Goal: Task Accomplishment & Management: Manage account settings

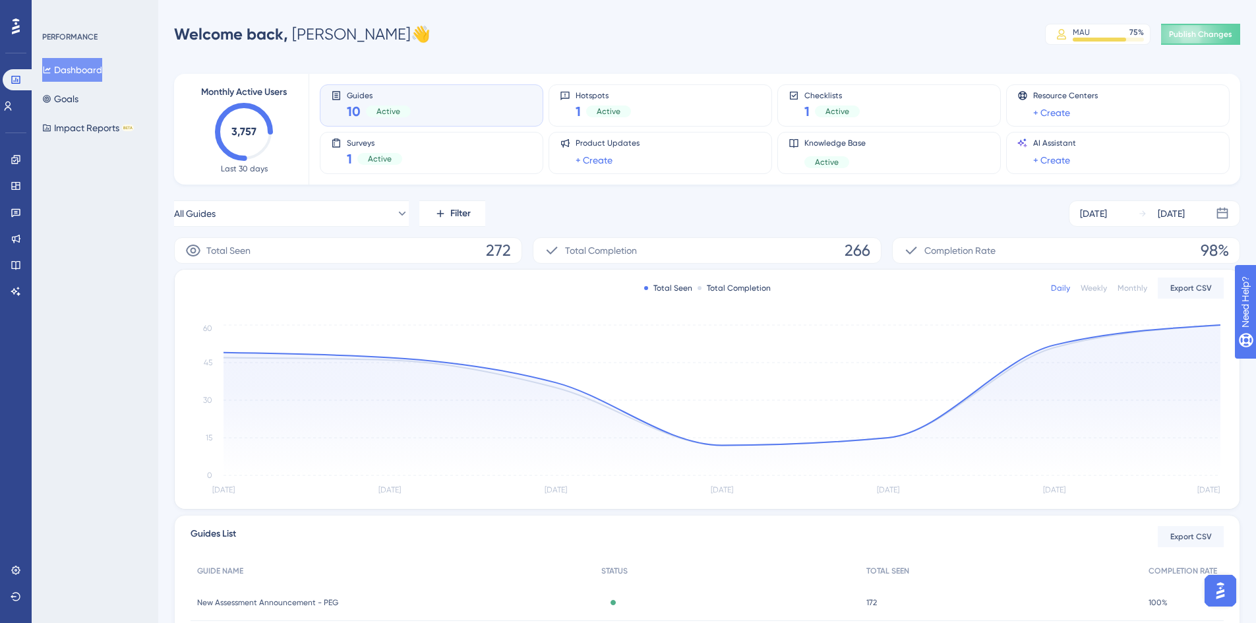
click at [965, 44] on div "Welcome back, Anthony 👋 MAU 75 % Click to see add-on and upgrade options Publis…" at bounding box center [707, 34] width 1066 height 26
click at [16, 161] on icon at bounding box center [16, 159] width 11 height 11
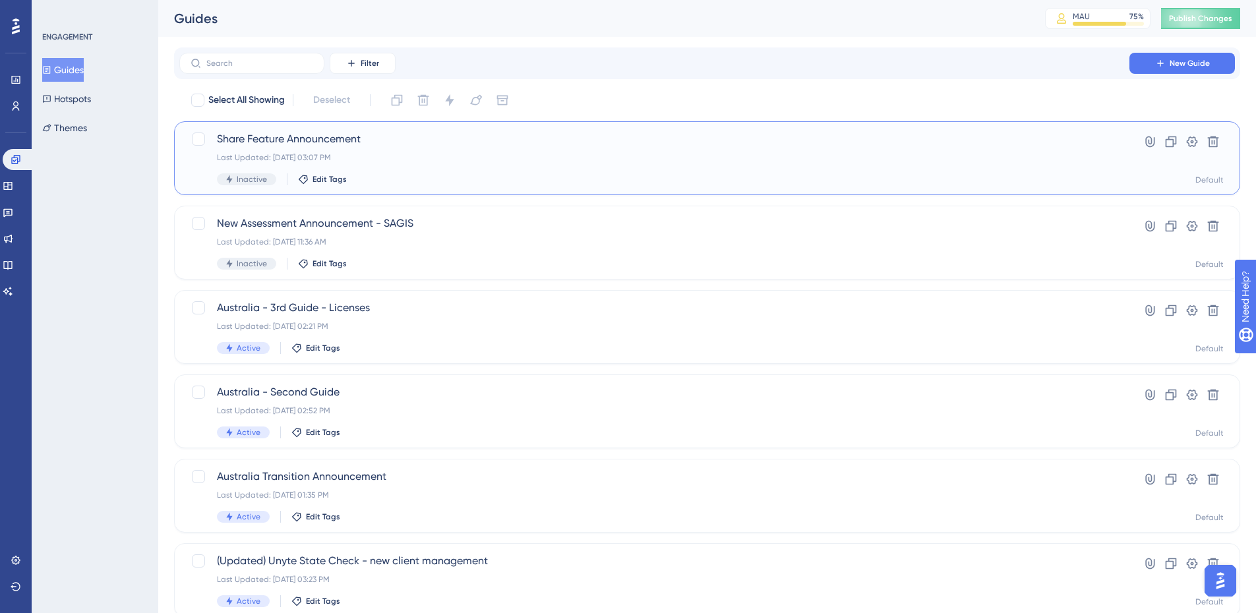
click at [439, 154] on div "Last Updated: Sep 16 2025, 03:07 PM" at bounding box center [654, 157] width 875 height 11
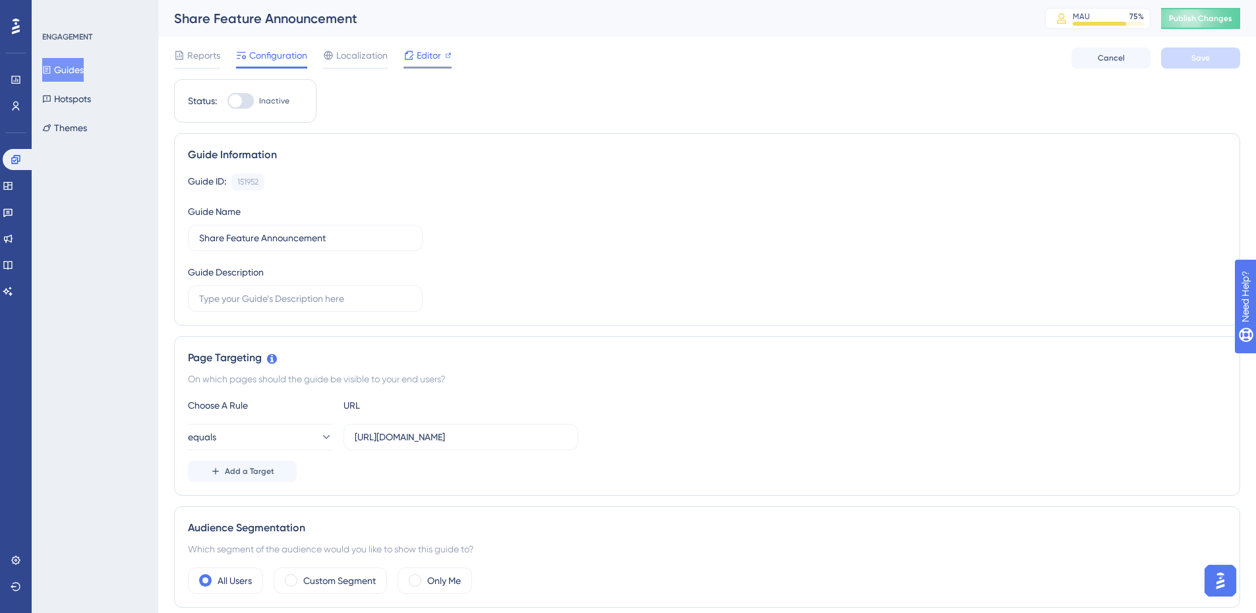
click at [423, 59] on span "Editor" at bounding box center [429, 55] width 24 height 16
click at [80, 60] on button "Guides" at bounding box center [63, 70] width 42 height 24
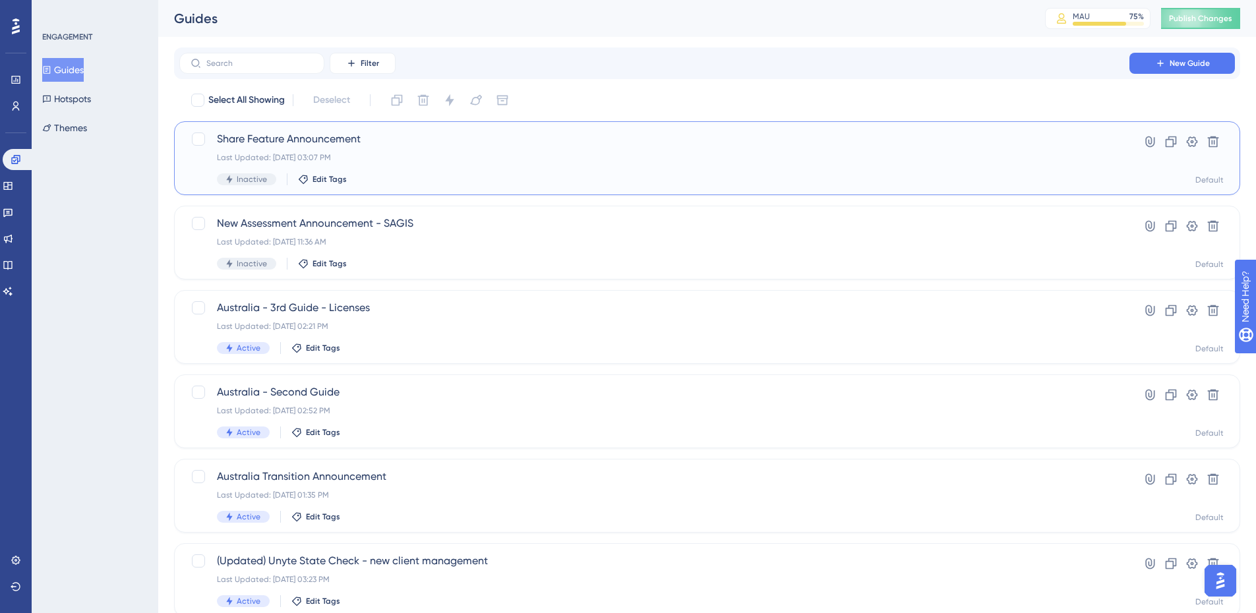
click at [307, 133] on span "Share Feature Announcement" at bounding box center [654, 139] width 875 height 16
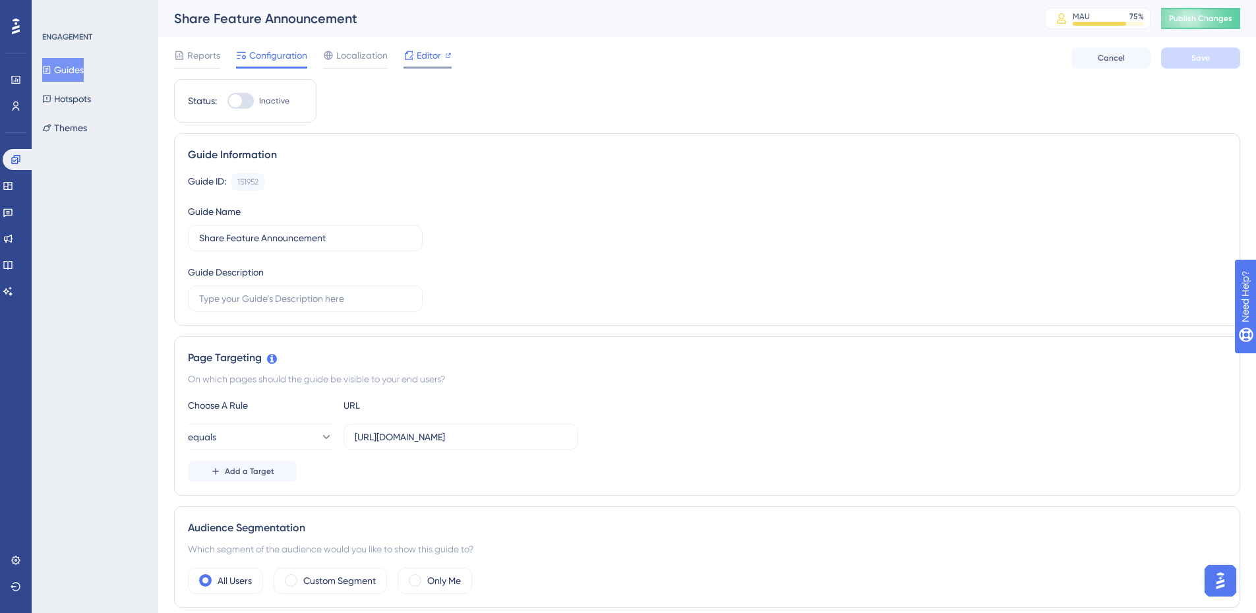
click at [425, 55] on span "Editor" at bounding box center [429, 55] width 24 height 16
click at [214, 62] on span "Reports" at bounding box center [203, 55] width 33 height 16
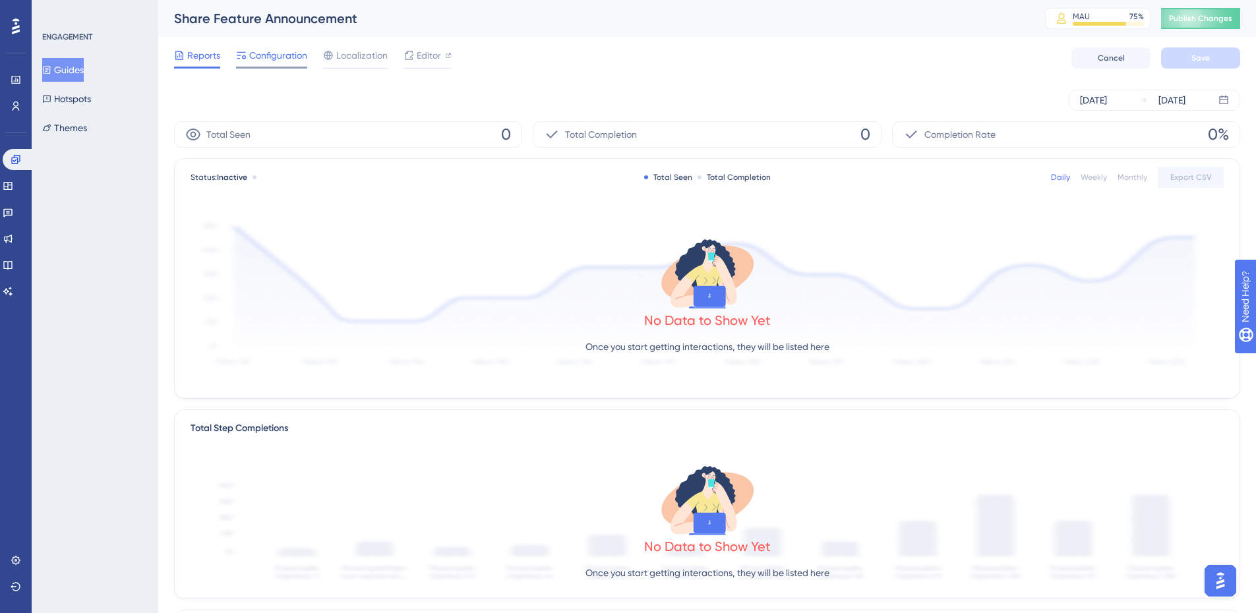
click at [305, 63] on div "Configuration" at bounding box center [271, 57] width 71 height 21
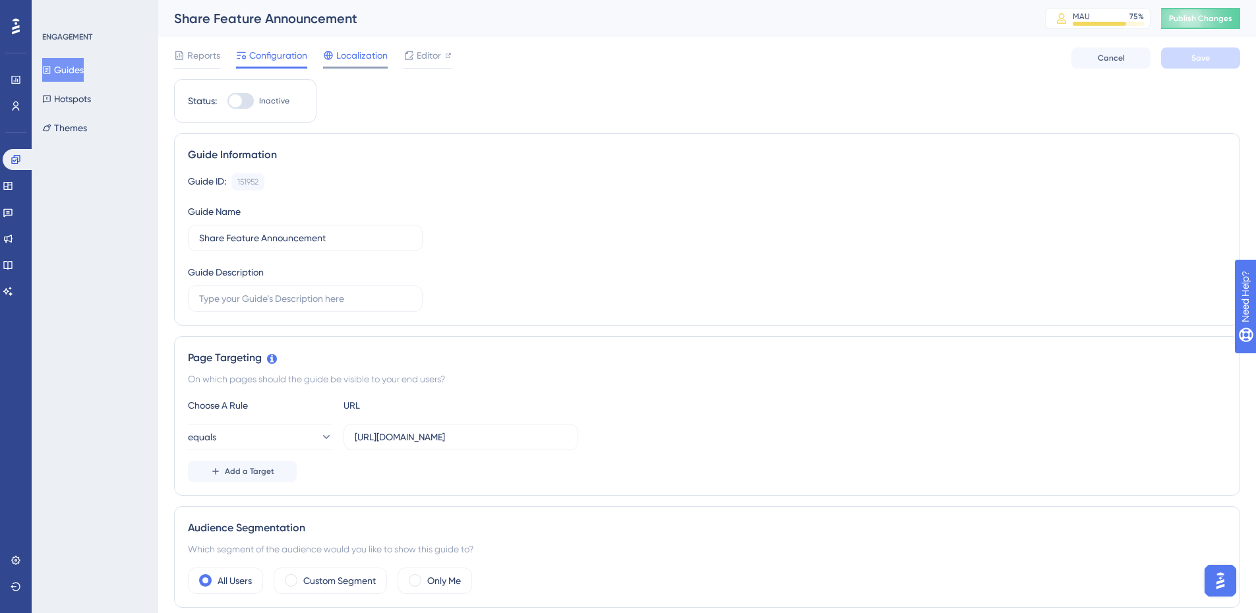
click at [348, 57] on span "Localization" at bounding box center [361, 55] width 51 height 16
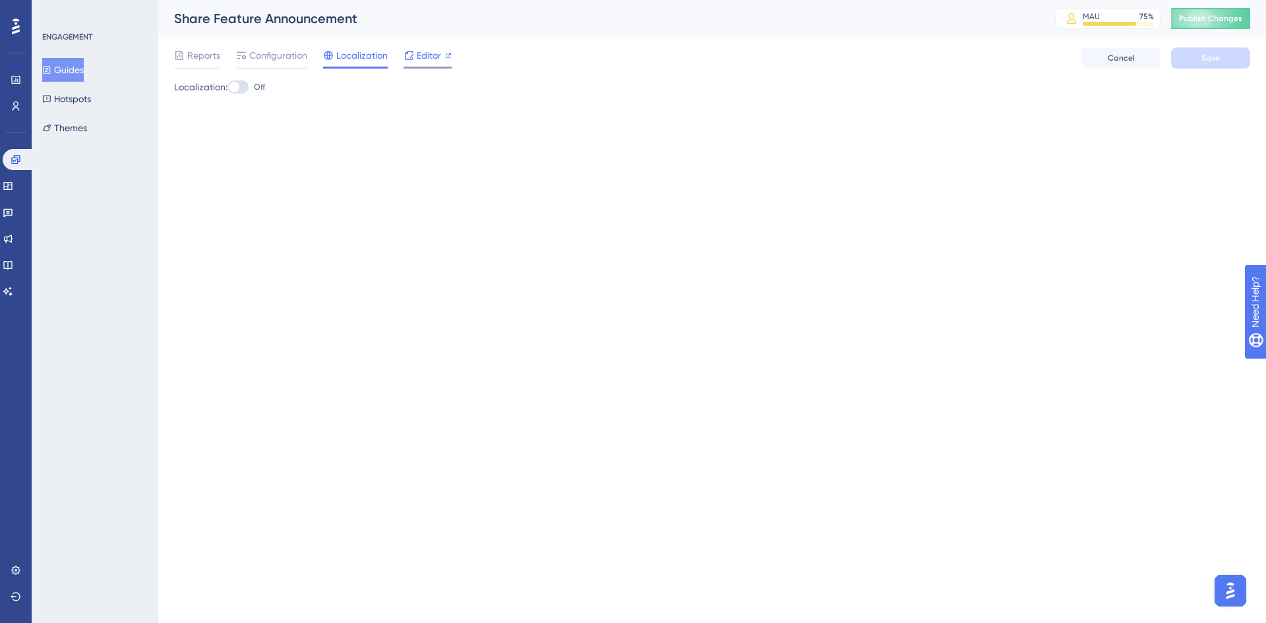
click at [408, 61] on div at bounding box center [409, 55] width 11 height 16
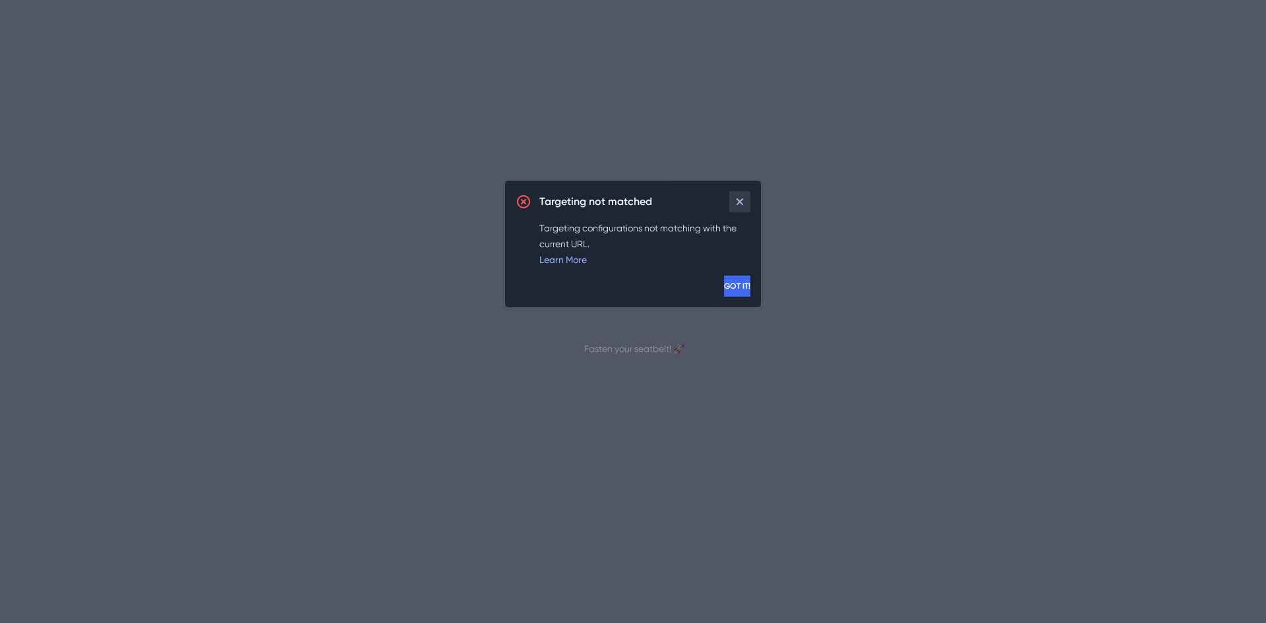
click at [737, 195] on icon at bounding box center [739, 201] width 13 height 13
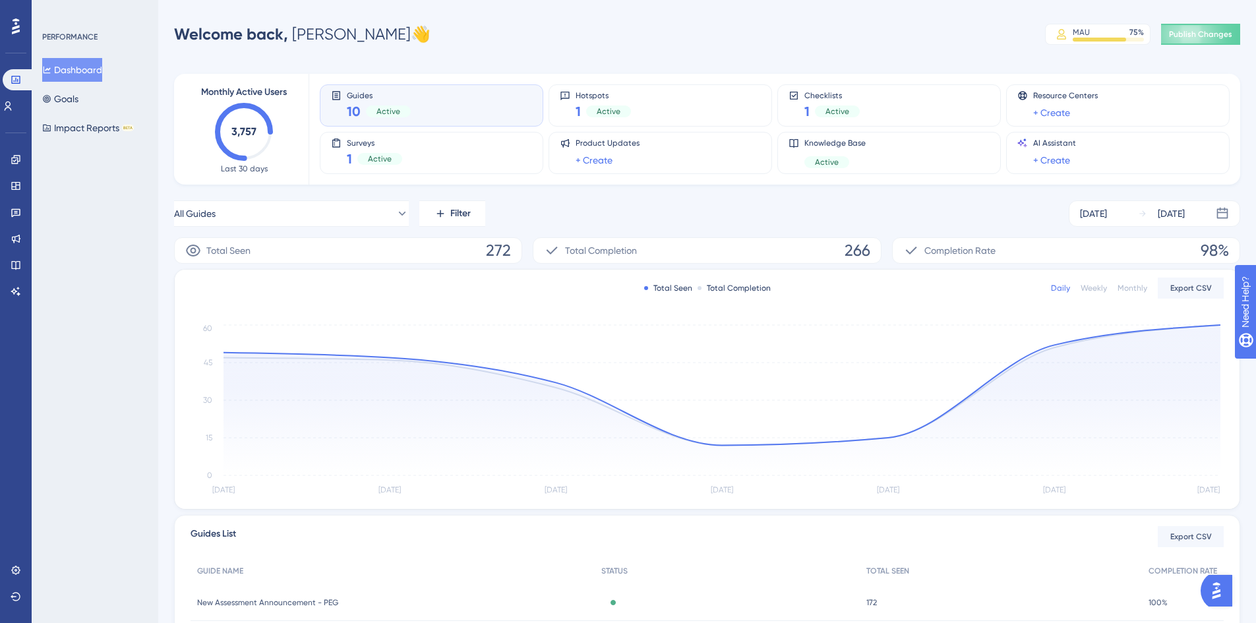
click at [110, 198] on div "PERFORMANCE Dashboard Goals Impact Reports BETA" at bounding box center [95, 311] width 127 height 623
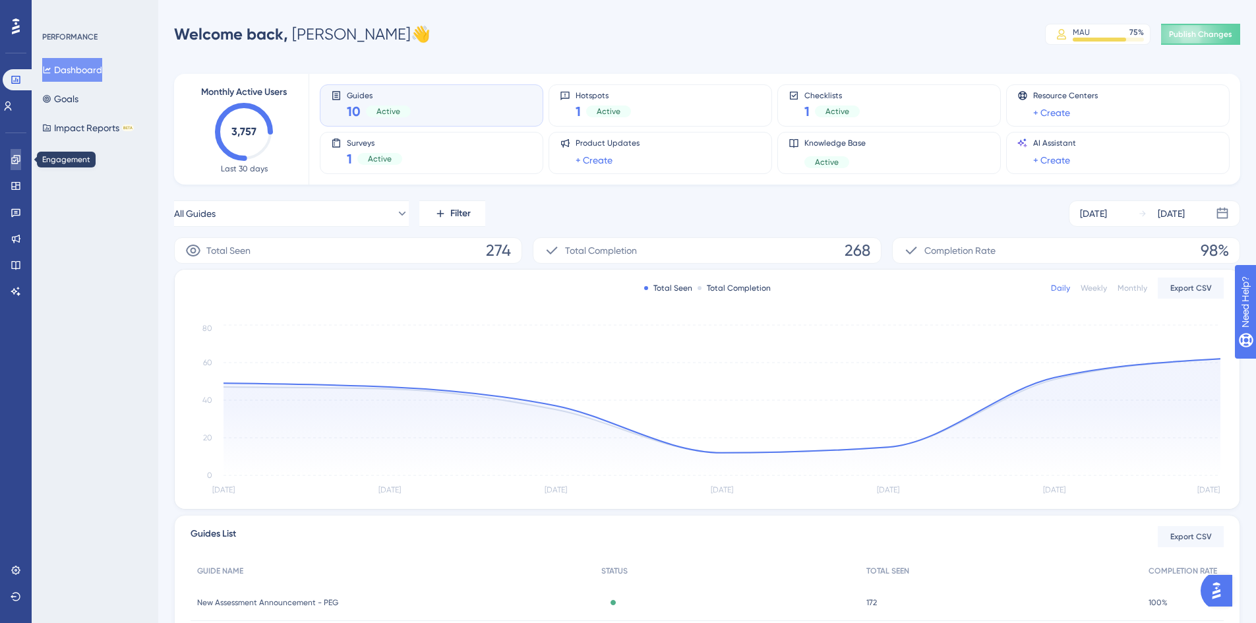
click at [16, 162] on icon at bounding box center [16, 159] width 11 height 11
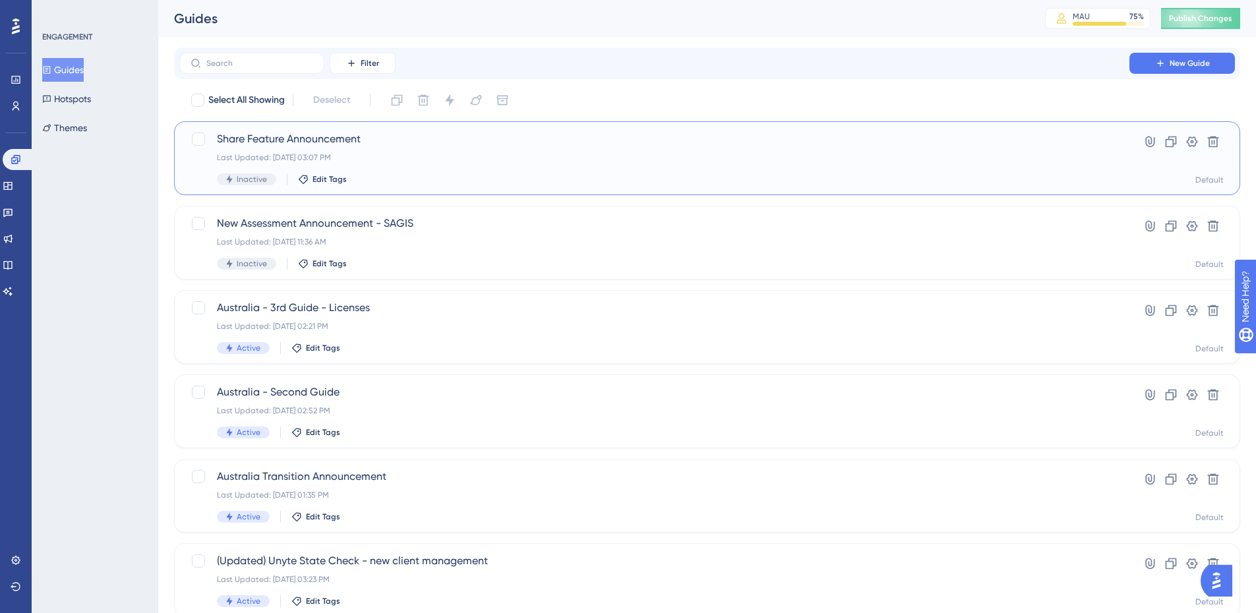
click at [439, 160] on div "Last Updated: Sep 16 2025, 03:07 PM" at bounding box center [654, 157] width 875 height 11
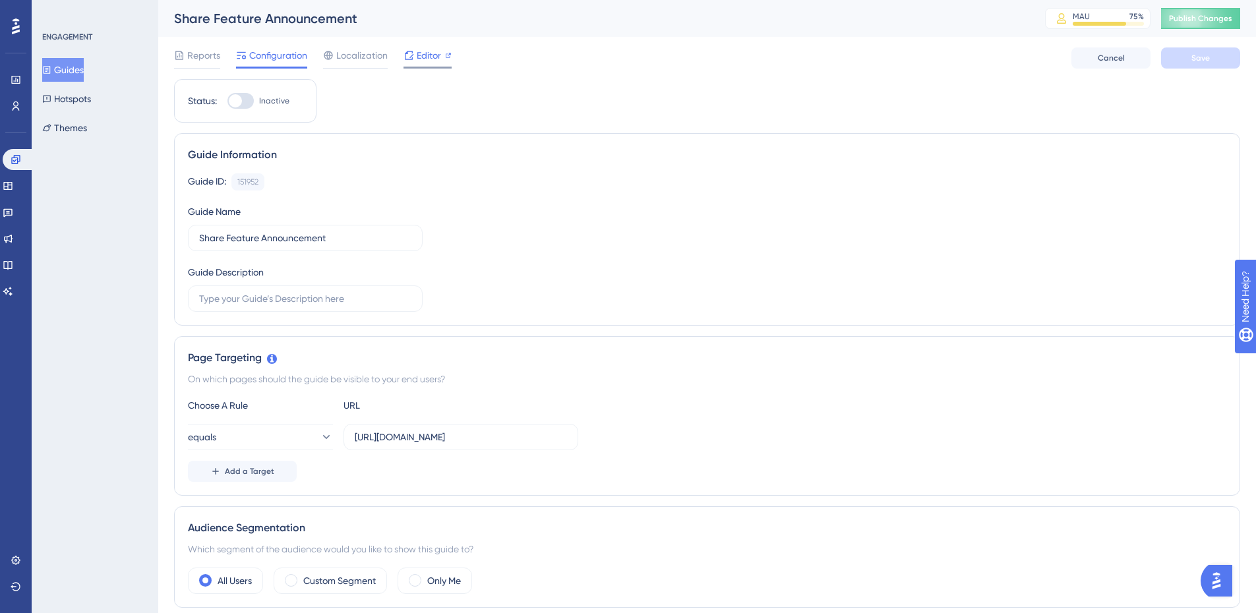
click at [436, 66] on div "Editor" at bounding box center [428, 57] width 48 height 21
click at [447, 55] on icon at bounding box center [448, 55] width 7 height 7
click at [411, 55] on icon at bounding box center [409, 55] width 11 height 11
click at [12, 28] on icon at bounding box center [16, 26] width 8 height 16
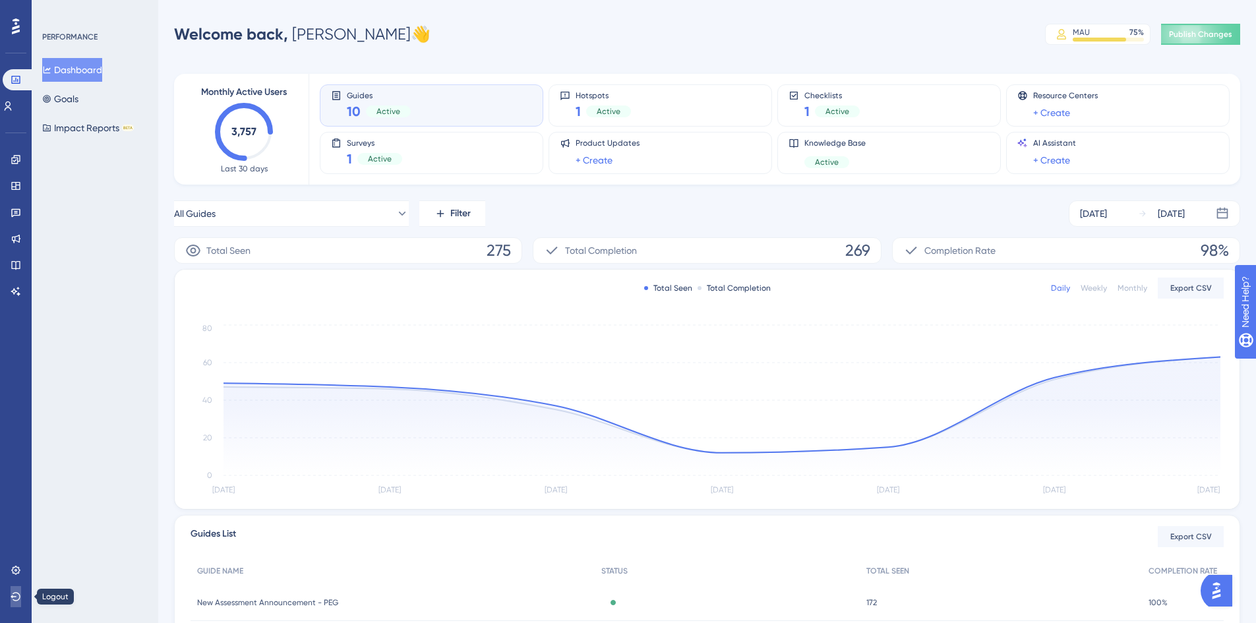
click at [15, 593] on icon at bounding box center [16, 597] width 11 height 11
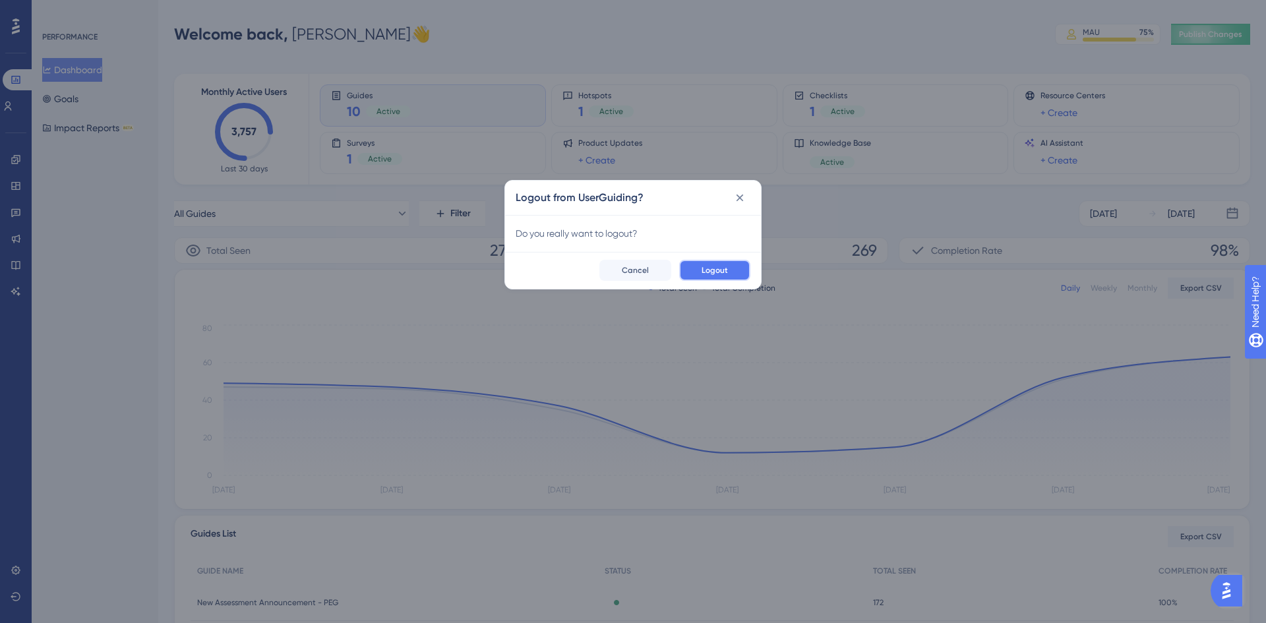
click at [706, 277] on button "Logout" at bounding box center [714, 270] width 71 height 21
